Goal: Information Seeking & Learning: Learn about a topic

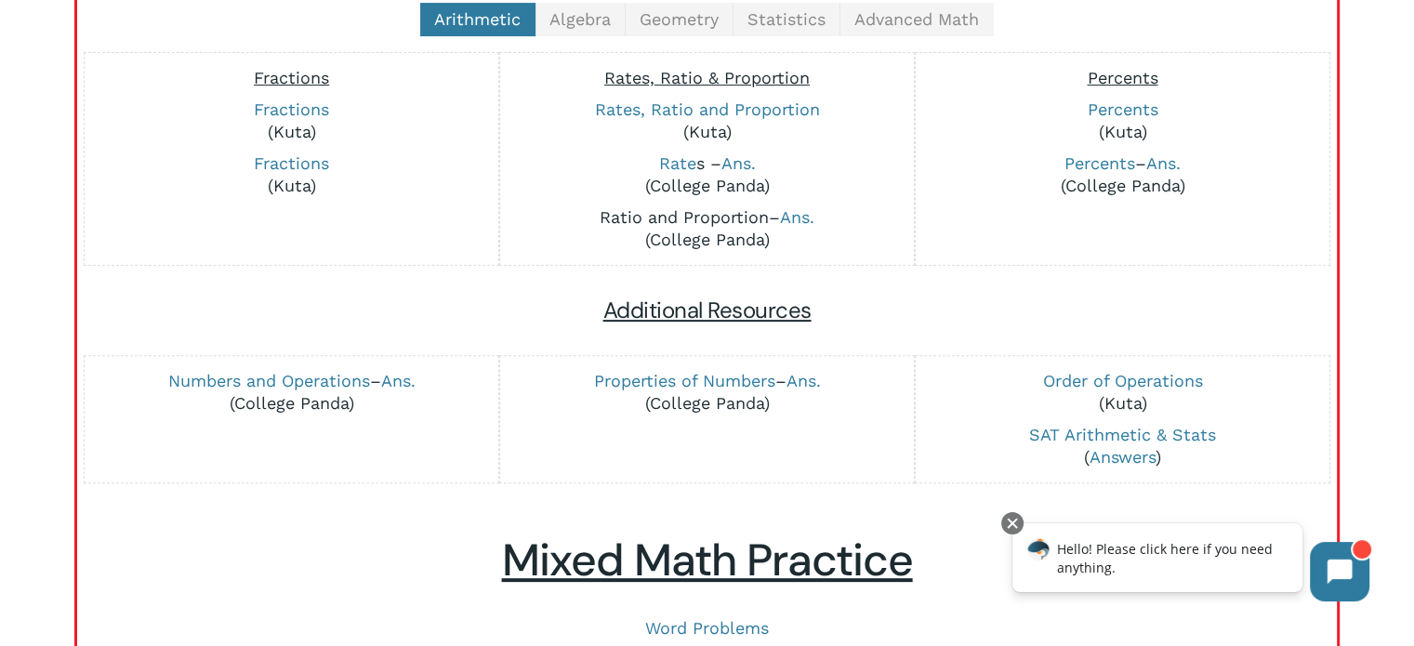
click at [713, 215] on link "Ratio and Proportion" at bounding box center [684, 217] width 169 height 20
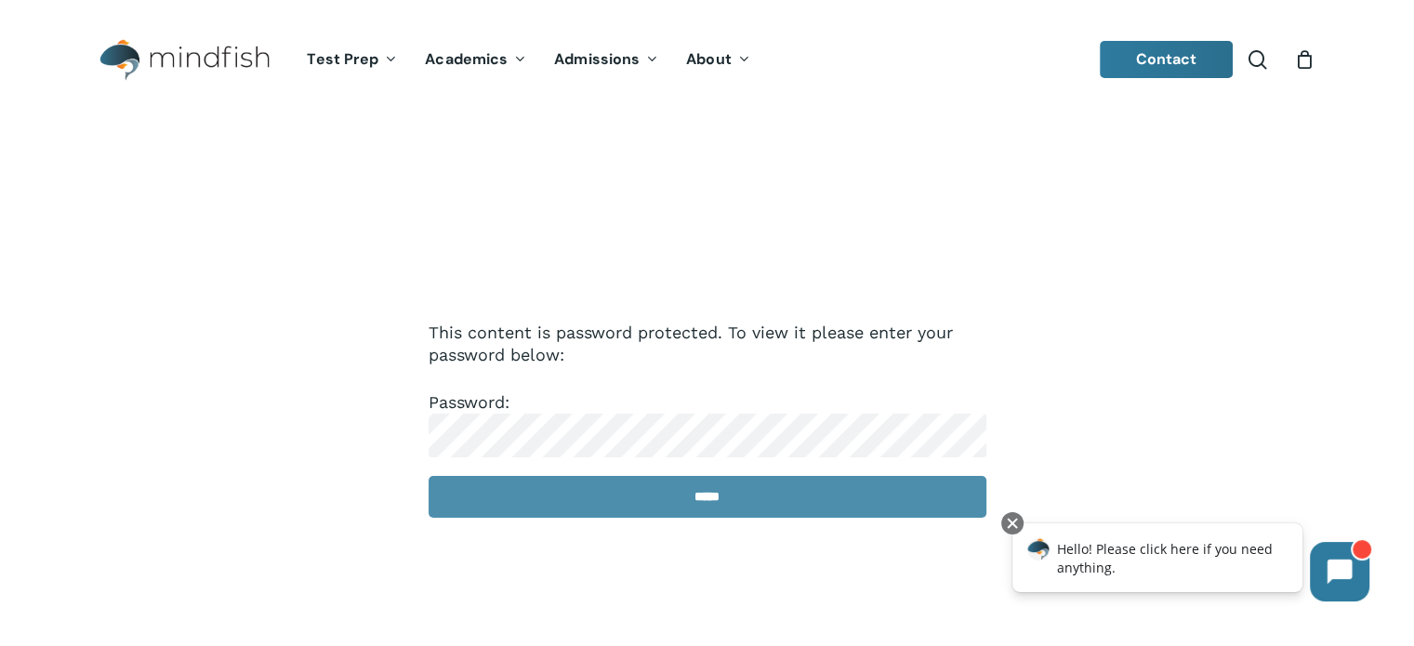
click at [689, 491] on input "*****" at bounding box center [708, 497] width 558 height 42
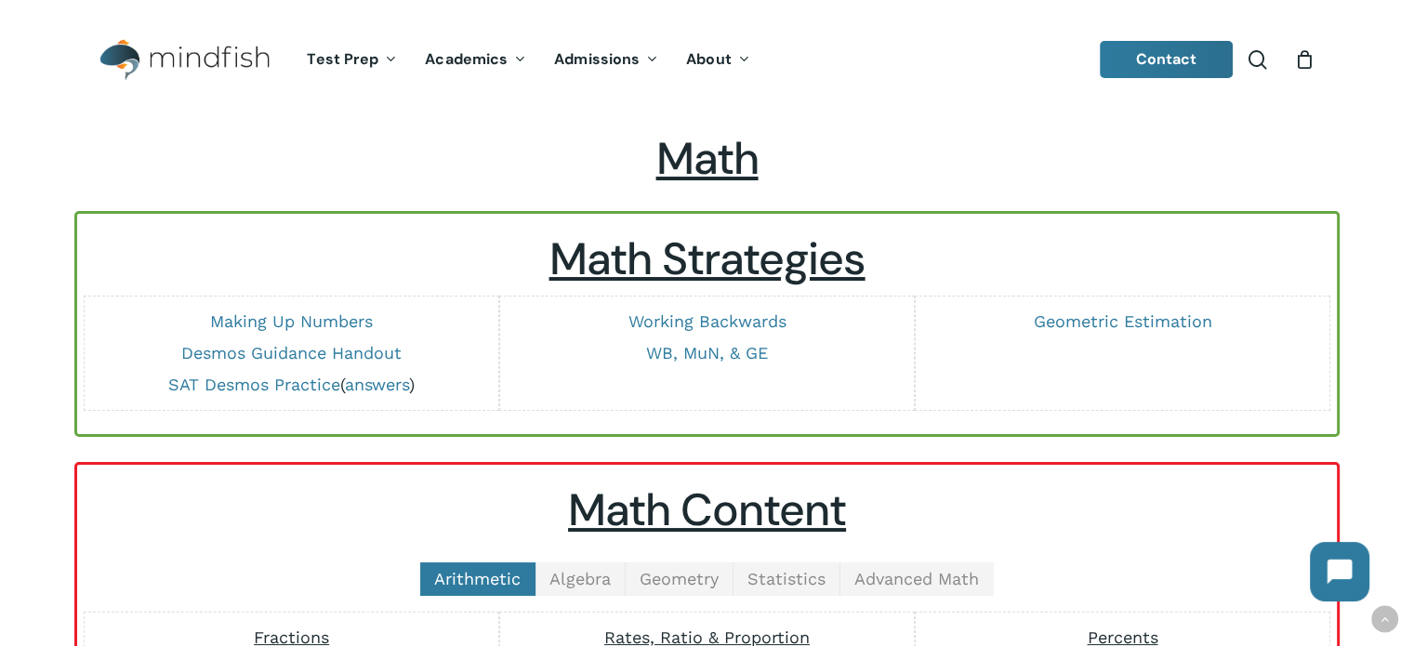
scroll to position [457, 0]
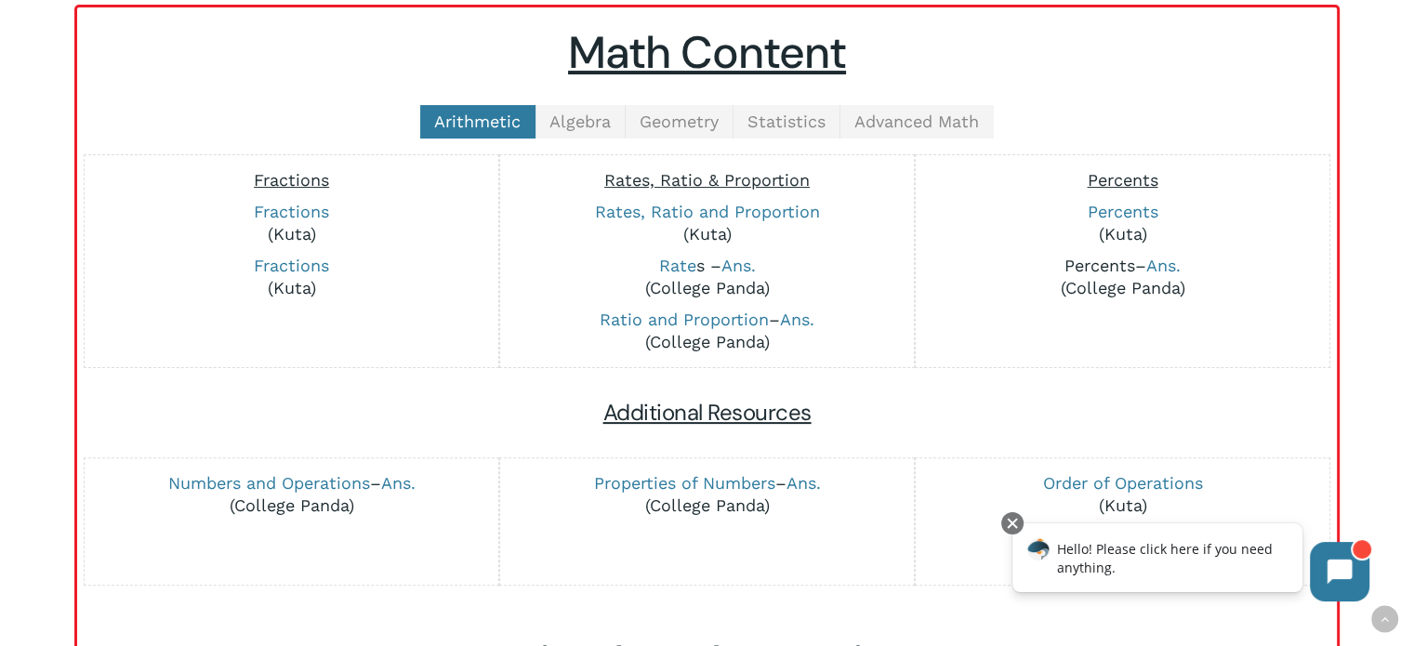
click at [1107, 264] on link "Percents" at bounding box center [1100, 266] width 71 height 20
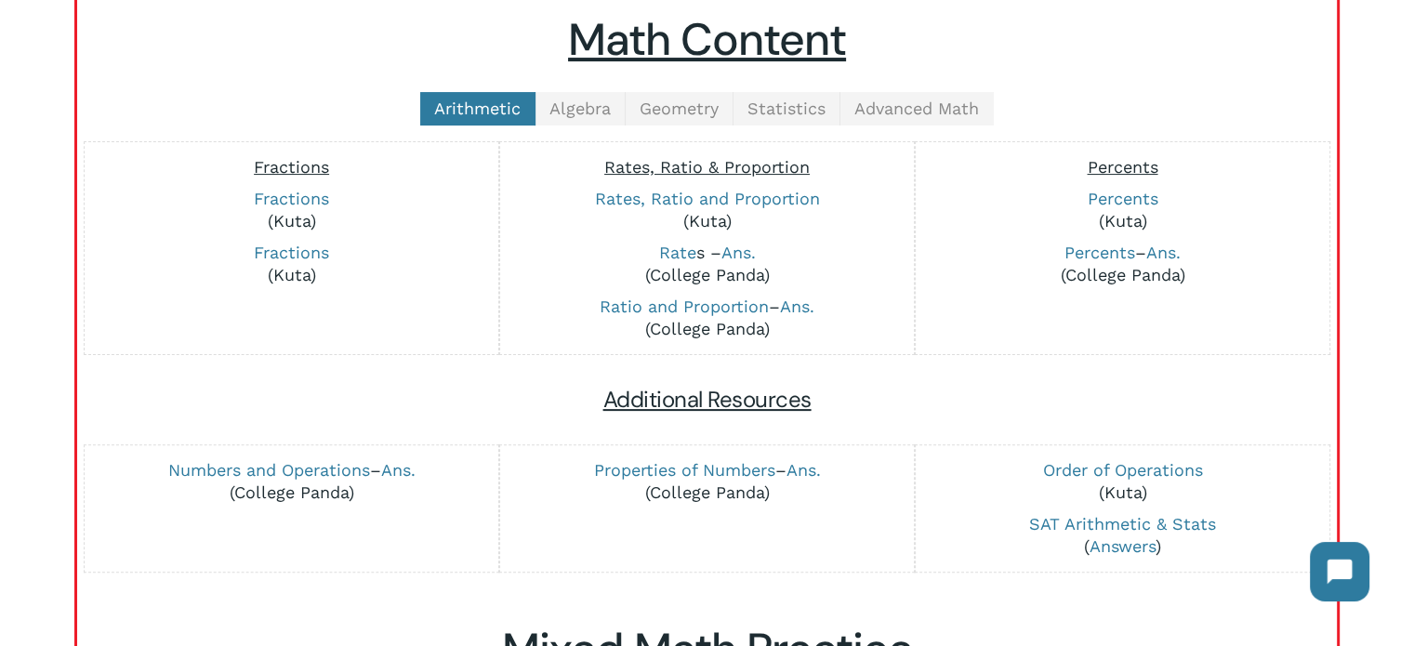
scroll to position [342, 0]
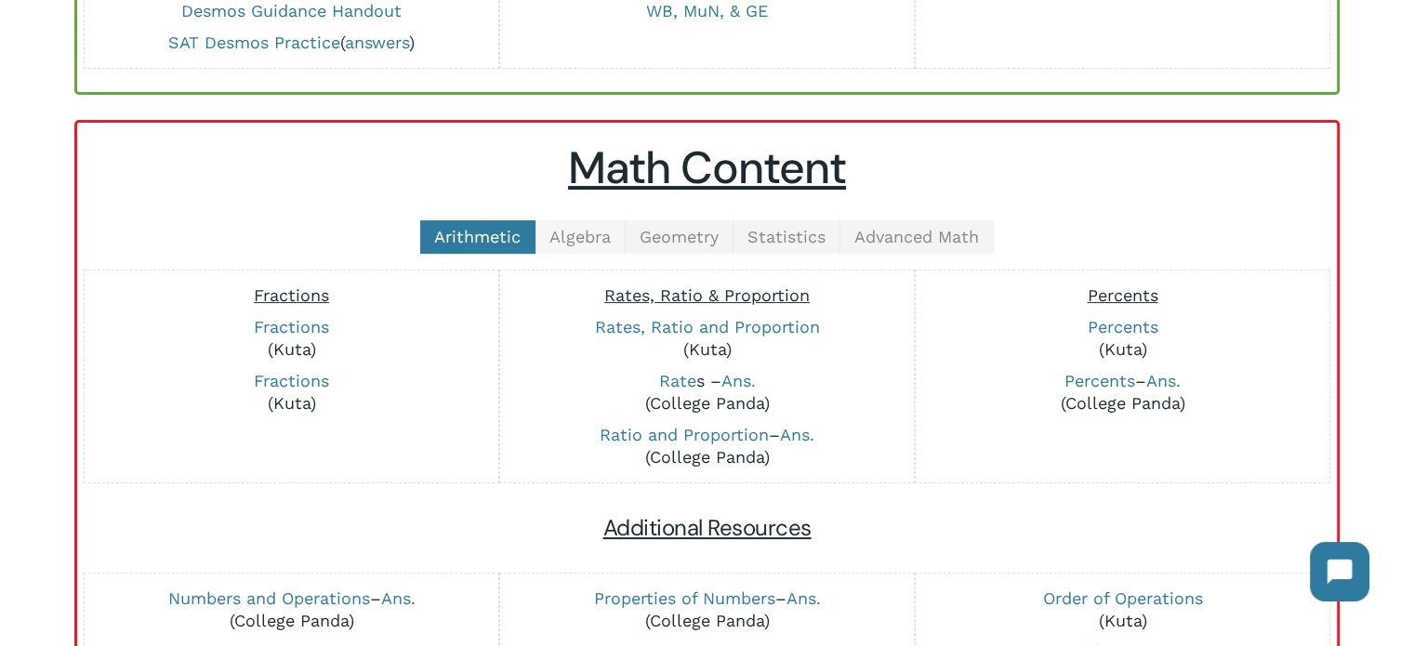
click at [550, 241] on span "Algebra" at bounding box center [580, 237] width 61 height 20
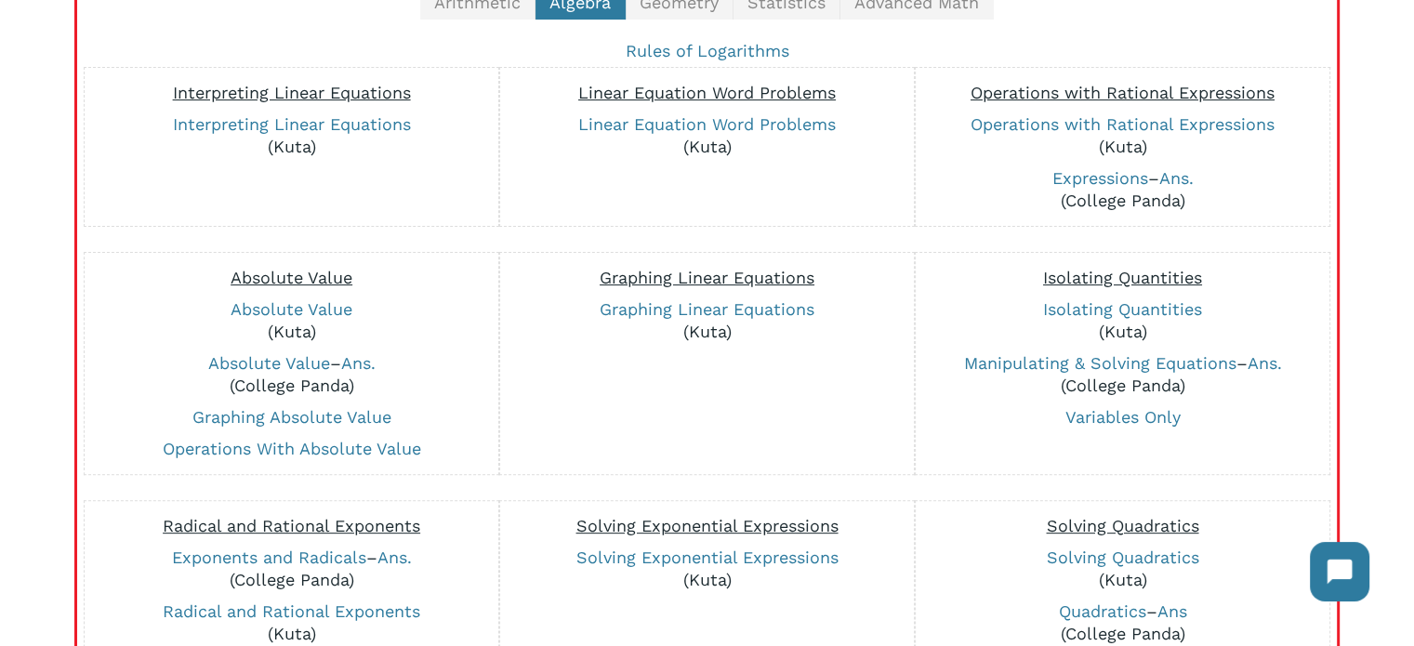
scroll to position [580, 0]
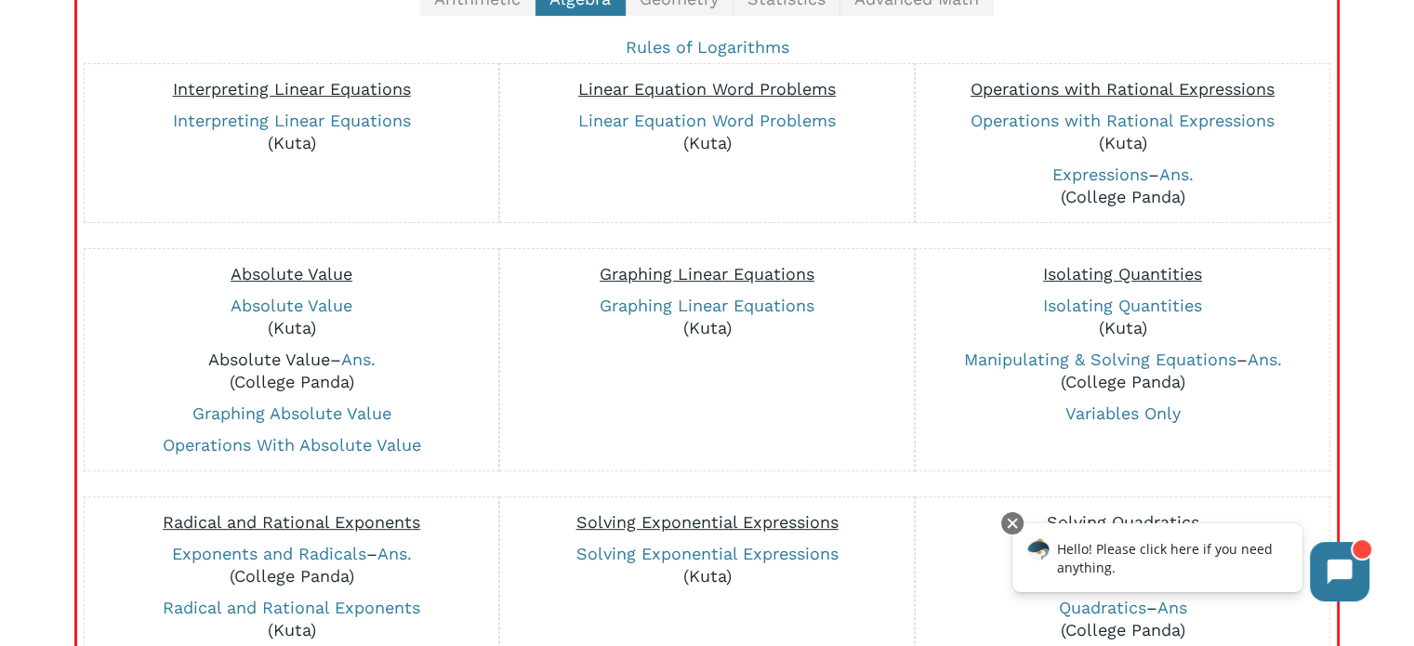
click at [273, 352] on link "Absolute Value" at bounding box center [269, 360] width 122 height 20
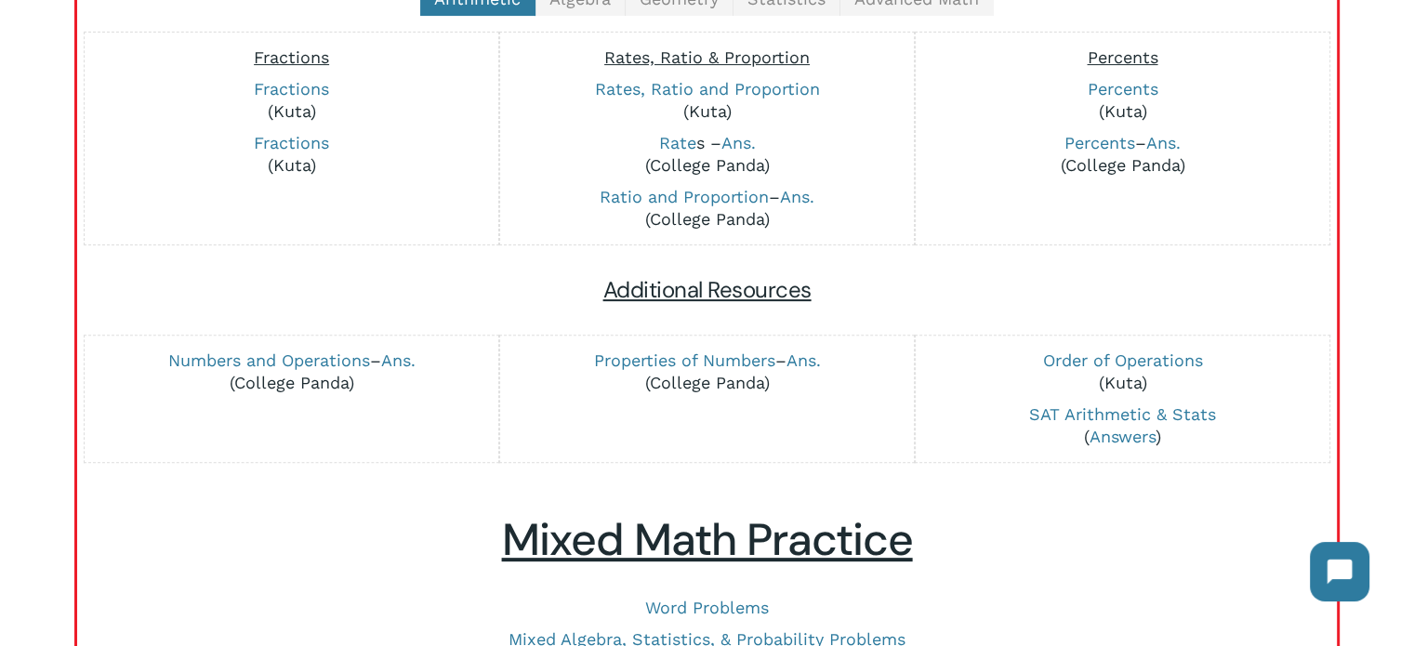
scroll to position [517, 0]
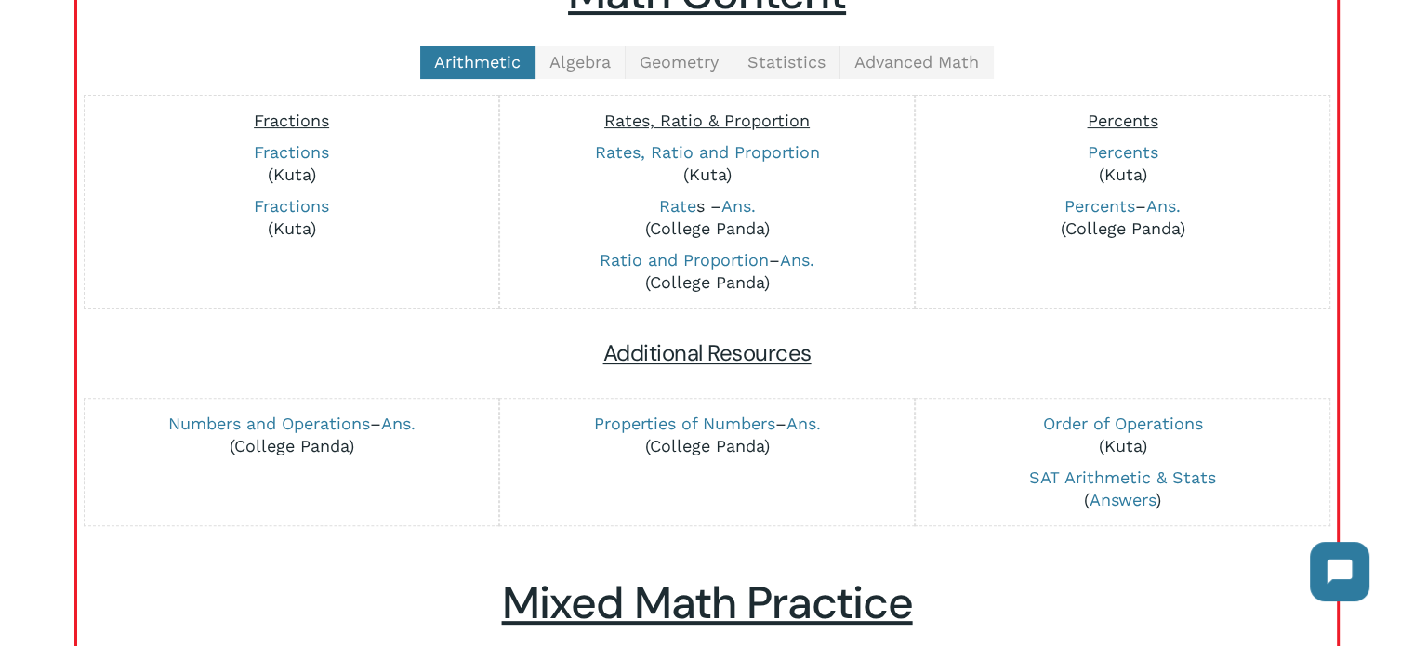
click at [574, 64] on span "Algebra" at bounding box center [580, 62] width 61 height 20
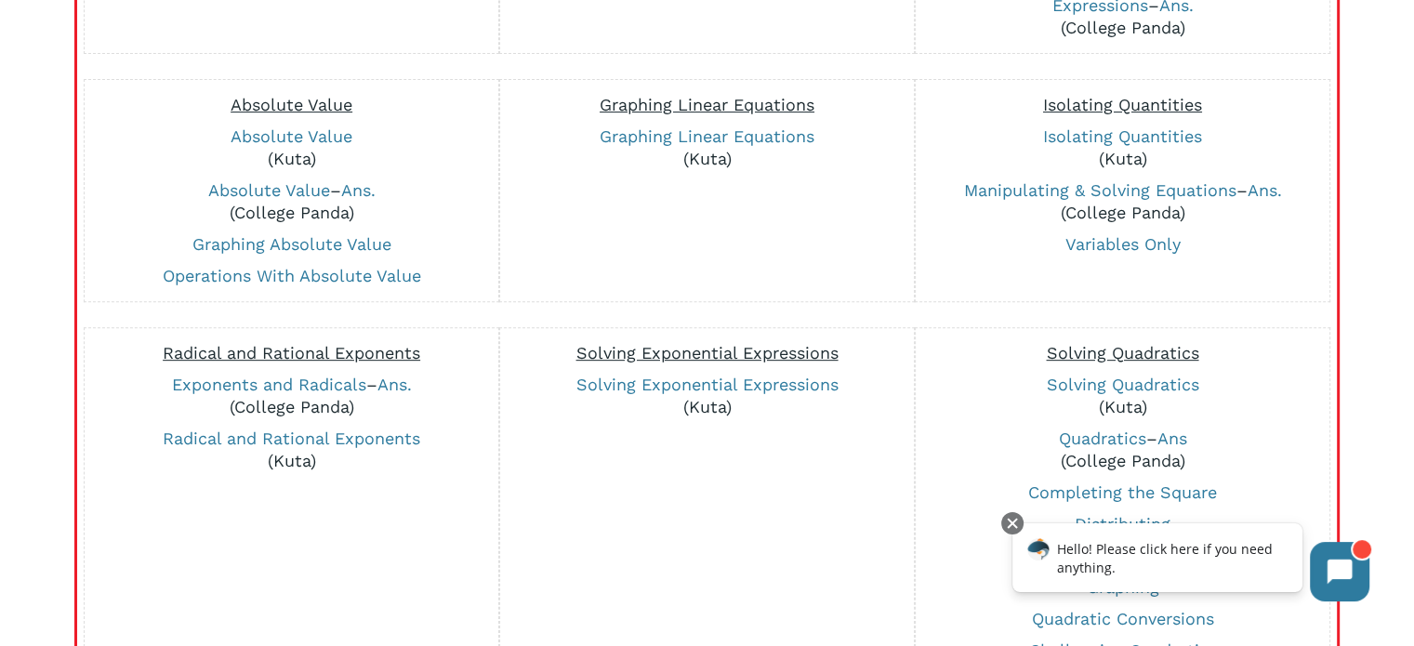
scroll to position [776, 0]
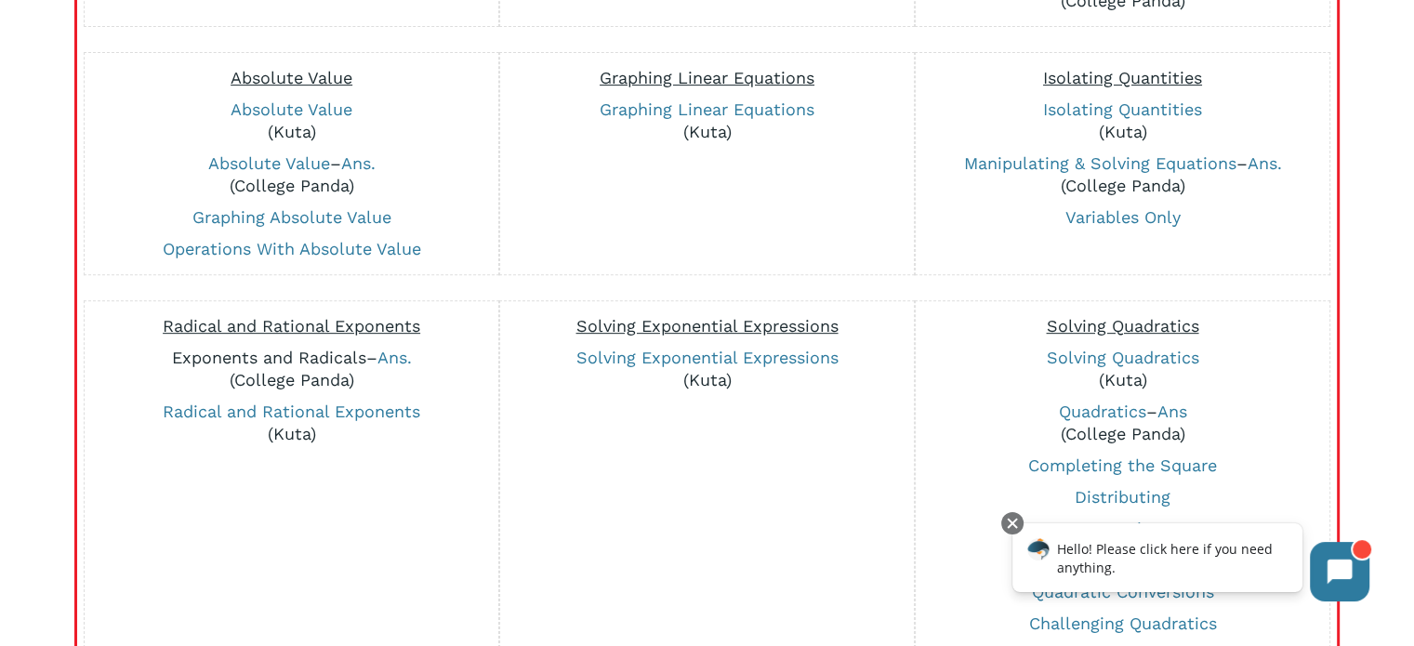
click at [307, 357] on link "Exponents and Radicals" at bounding box center [269, 358] width 194 height 20
